Goal: Task Accomplishment & Management: Complete application form

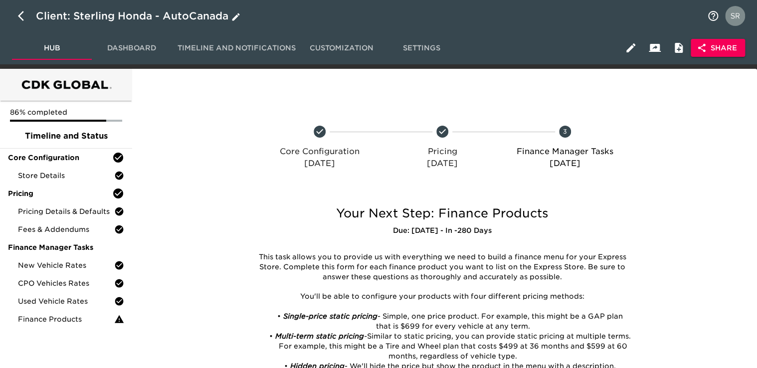
click at [20, 17] on icon "button" at bounding box center [21, 16] width 6 height 10
select select "10"
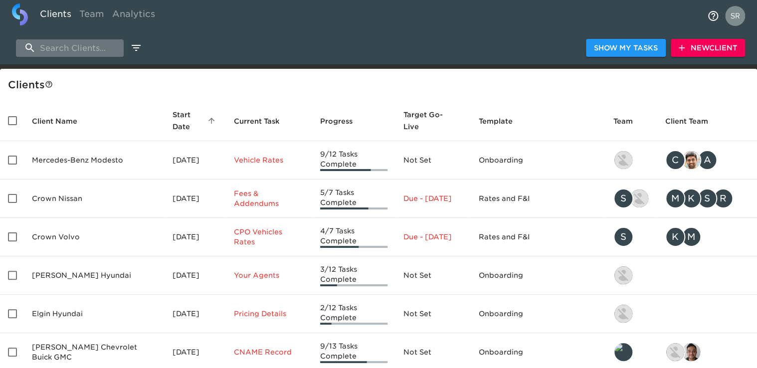
click at [84, 51] on input "search" at bounding box center [70, 47] width 108 height 17
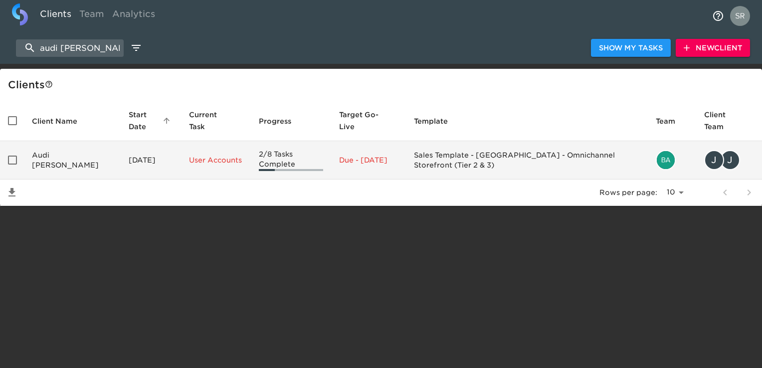
type input "audi [PERSON_NAME]"
click at [67, 166] on td "Audi [PERSON_NAME]" at bounding box center [72, 160] width 97 height 38
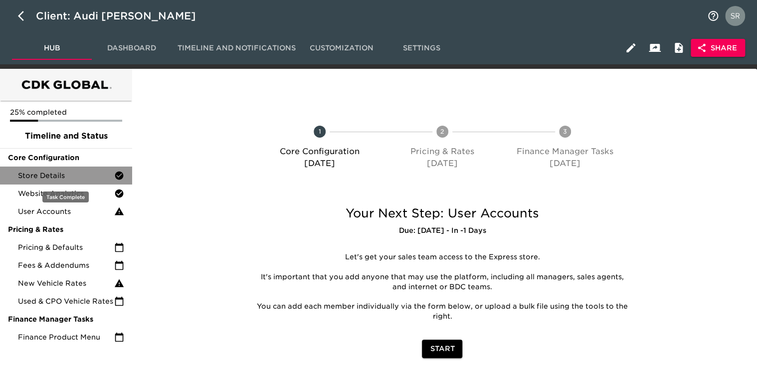
click at [70, 179] on span "Store Details" at bounding box center [66, 175] width 96 height 10
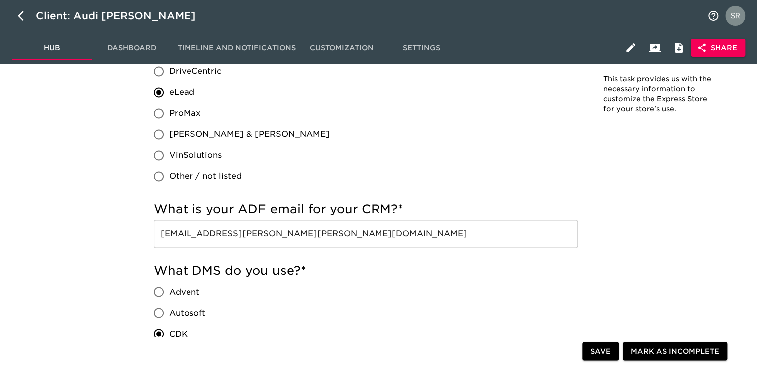
scroll to position [671, 0]
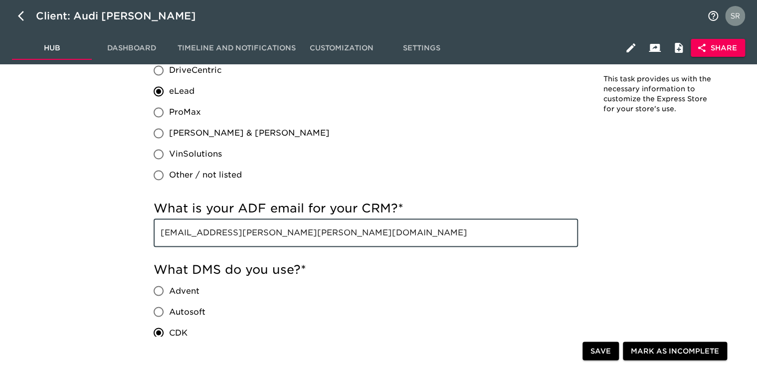
drag, startPoint x: 313, startPoint y: 239, endPoint x: 135, endPoint y: 225, distance: 179.0
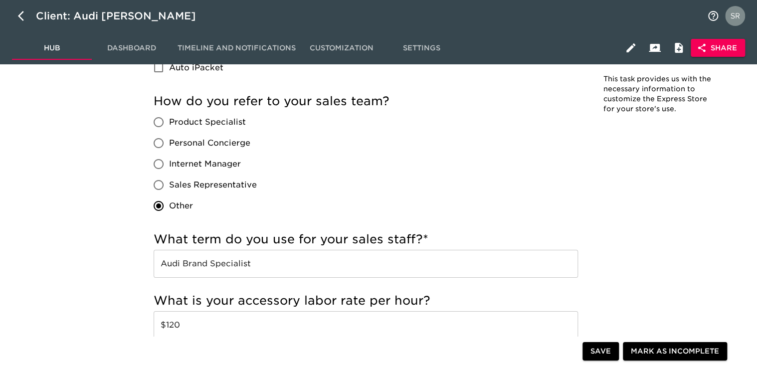
scroll to position [1718, 0]
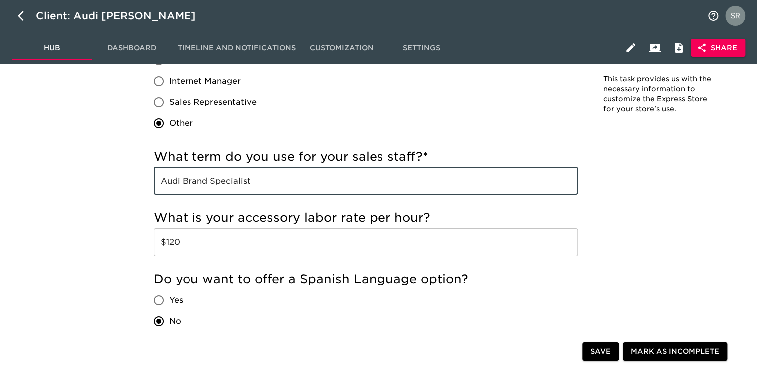
drag, startPoint x: 191, startPoint y: 174, endPoint x: 151, endPoint y: 172, distance: 40.4
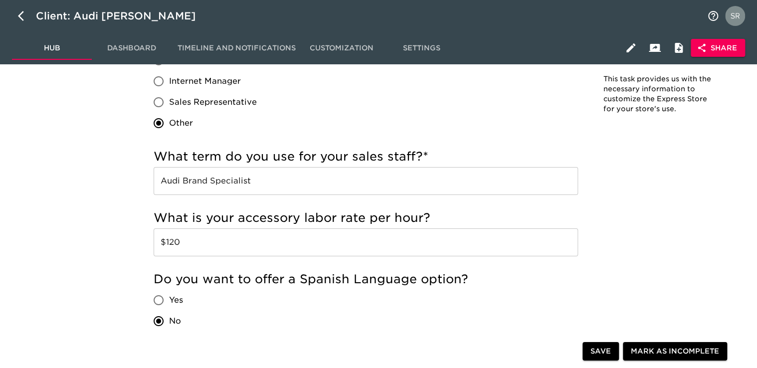
drag, startPoint x: 359, startPoint y: 300, endPoint x: 481, endPoint y: 266, distance: 127.2
click at [359, 300] on div "Do you want to offer a Spanish Language option? Yes No" at bounding box center [366, 301] width 424 height 60
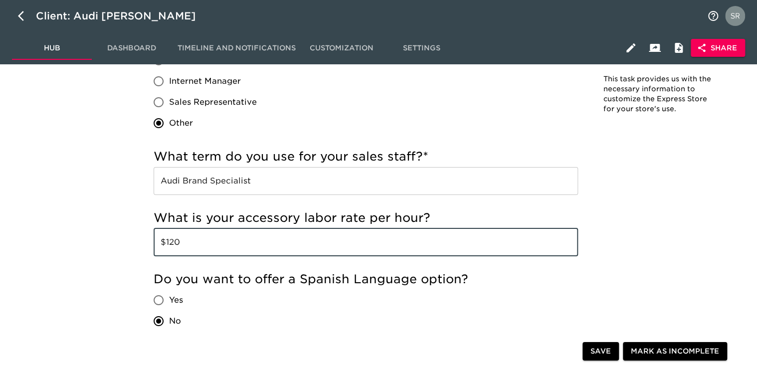
drag, startPoint x: 180, startPoint y: 240, endPoint x: 146, endPoint y: 234, distance: 34.9
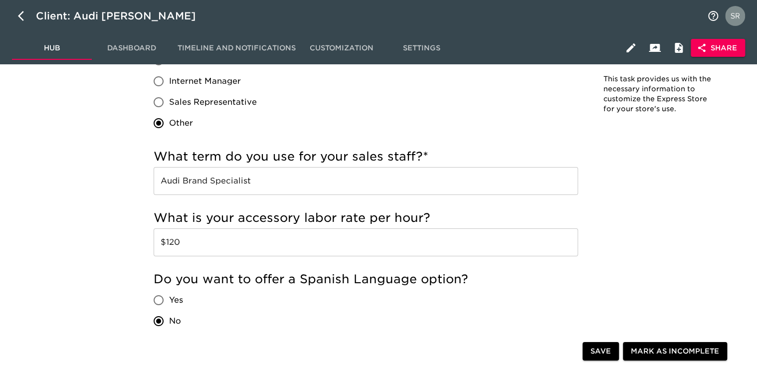
click at [333, 291] on div "Do you want to offer a Spanish Language option? Yes No" at bounding box center [366, 301] width 424 height 60
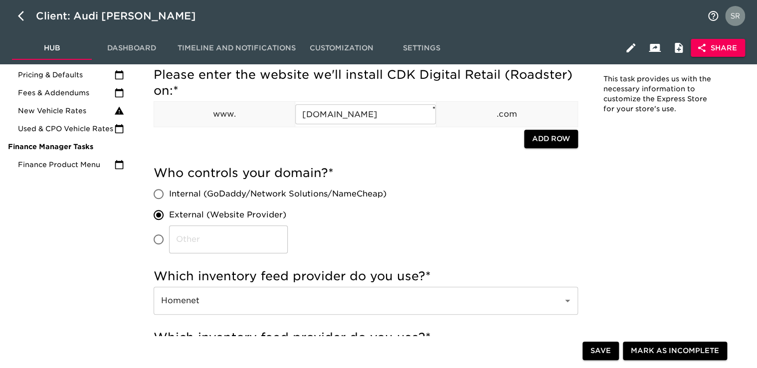
scroll to position [0, 0]
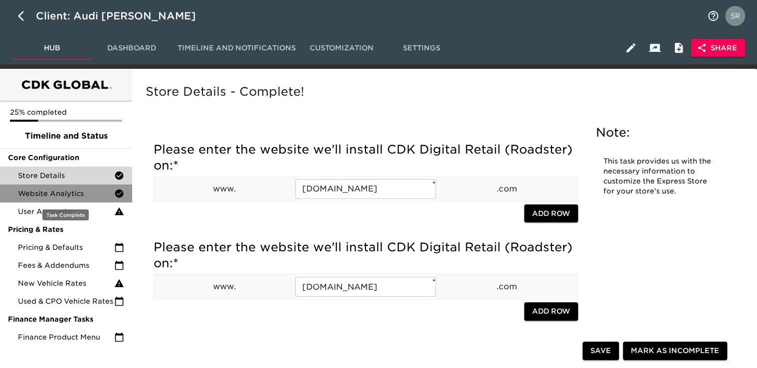
click at [33, 194] on span "Website Analytics" at bounding box center [66, 193] width 96 height 10
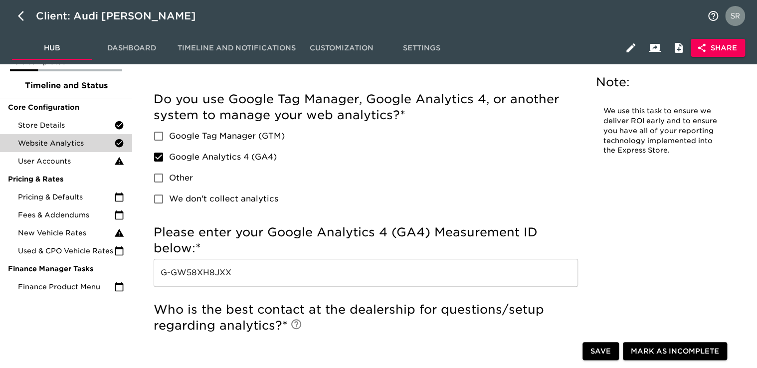
scroll to position [100, 0]
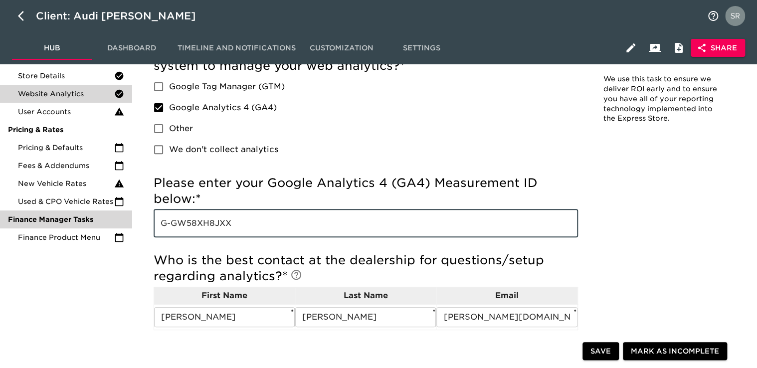
drag, startPoint x: 239, startPoint y: 222, endPoint x: 122, endPoint y: 224, distance: 117.1
click at [122, 224] on div "25% completed Timeline and Status Core Configuration Store Details Website Anal…" at bounding box center [378, 320] width 757 height 702
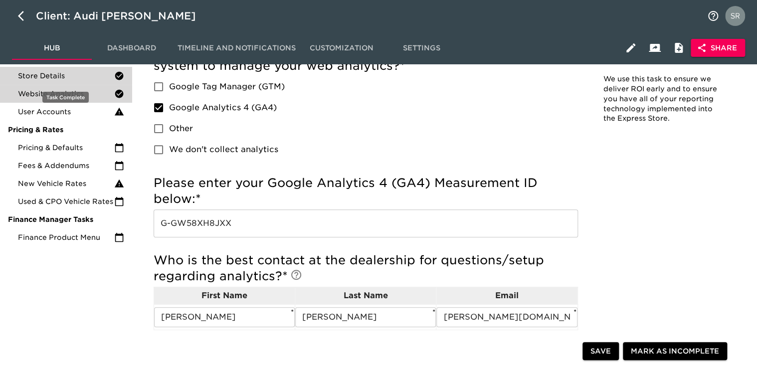
click at [58, 83] on div "Store Details" at bounding box center [66, 76] width 132 height 18
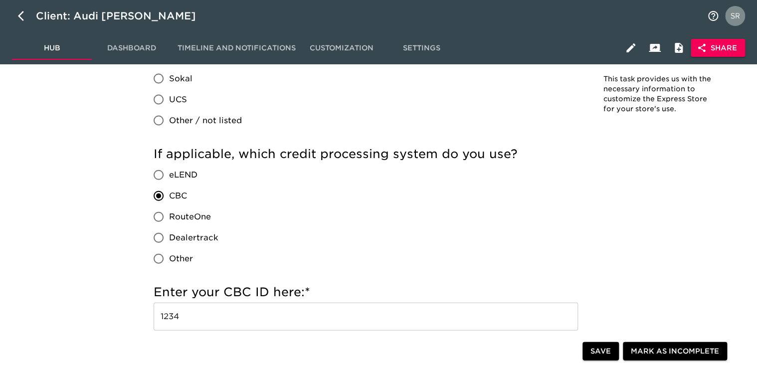
scroll to position [1047, 0]
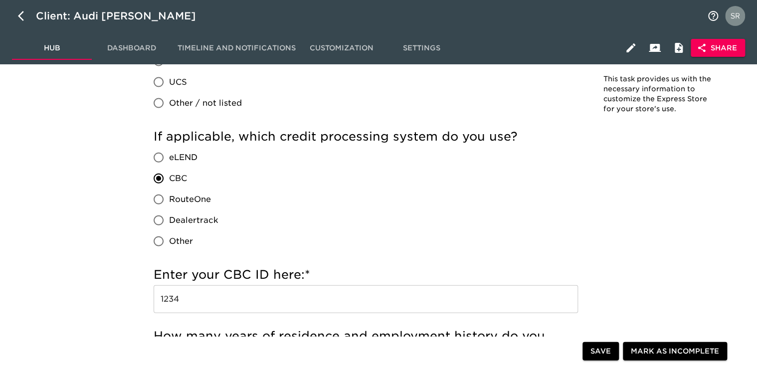
click at [563, 249] on div "If applicable, which credit processing system do you use? eLEND CBC RouteOne De…" at bounding box center [366, 190] width 424 height 123
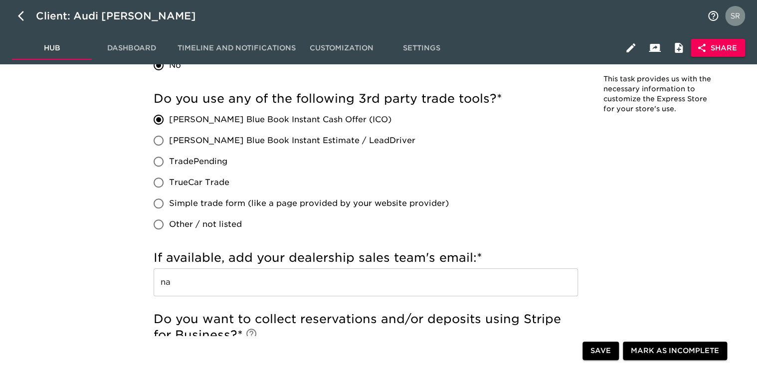
scroll to position [1974, 0]
click at [20, 15] on icon "button" at bounding box center [21, 16] width 6 height 10
select select "10"
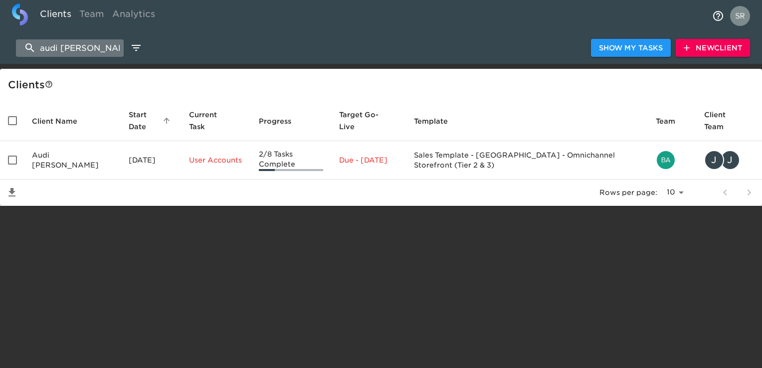
click at [84, 43] on input "audi [PERSON_NAME]" at bounding box center [70, 47] width 108 height 17
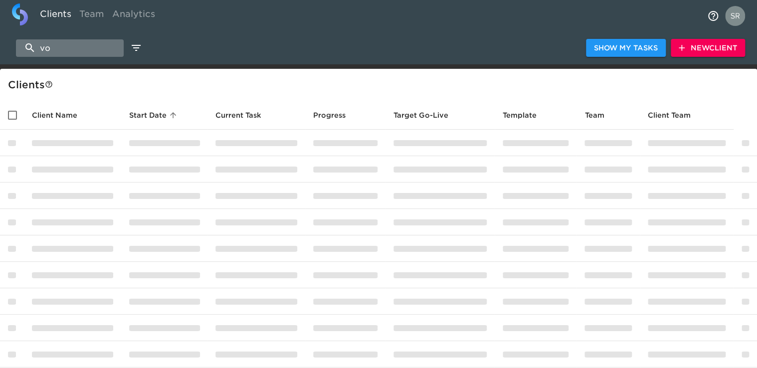
type input "v"
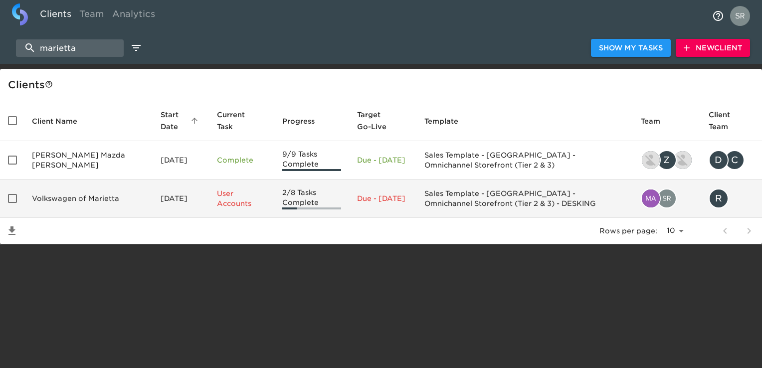
type input "marietta"
click at [78, 202] on td "Volkswagen of Marietta" at bounding box center [88, 198] width 129 height 38
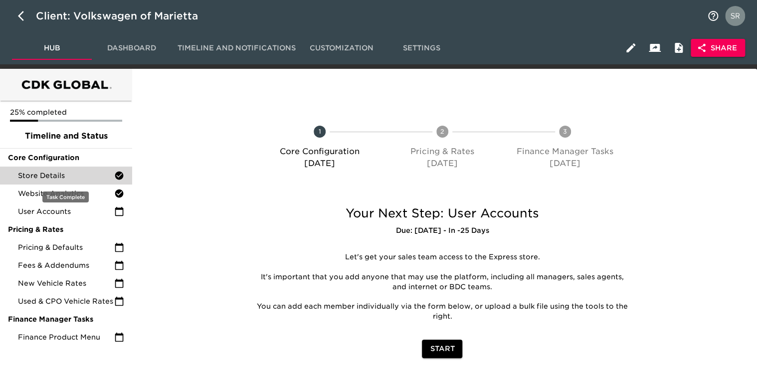
click at [67, 174] on span "Store Details" at bounding box center [66, 175] width 96 height 10
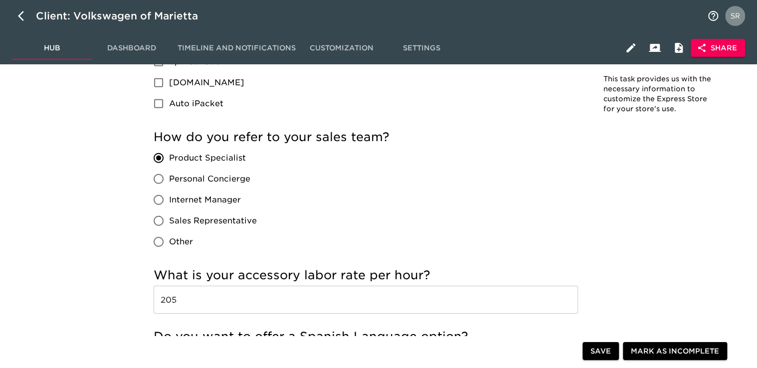
scroll to position [1440, 0]
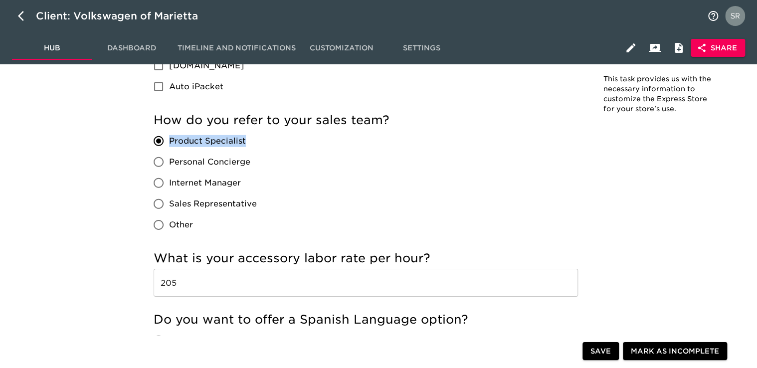
drag, startPoint x: 255, startPoint y: 143, endPoint x: 167, endPoint y: 141, distance: 87.7
click at [167, 141] on label "Product Specialist" at bounding box center [202, 141] width 109 height 21
copy span "Product Specialist"
click at [182, 282] on input "205" at bounding box center [366, 283] width 424 height 28
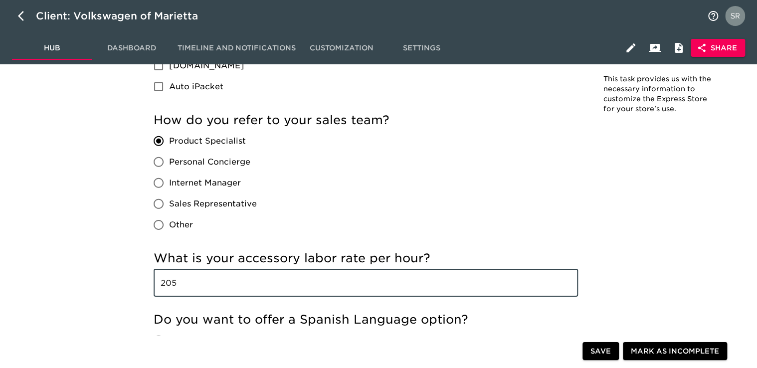
click at [182, 282] on input "205" at bounding box center [366, 283] width 424 height 28
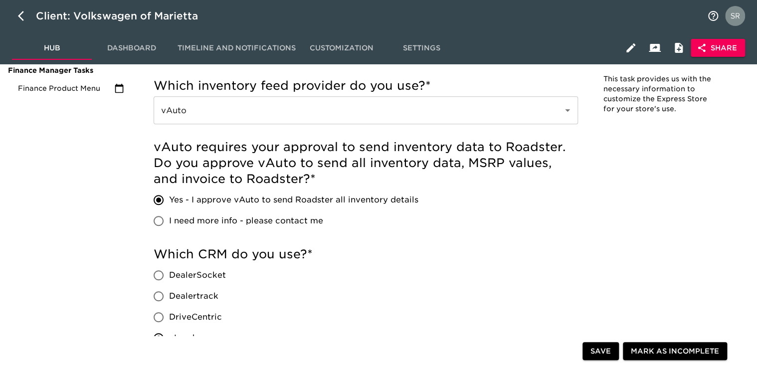
scroll to position [0, 0]
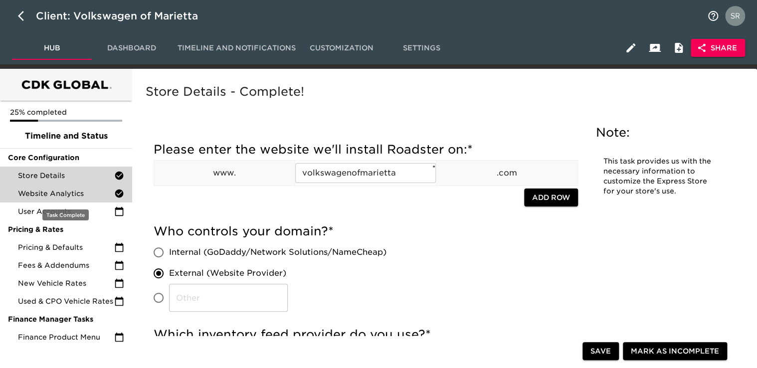
drag, startPoint x: 68, startPoint y: 195, endPoint x: 75, endPoint y: 194, distance: 6.5
click at [68, 195] on span "Website Analytics" at bounding box center [66, 193] width 96 height 10
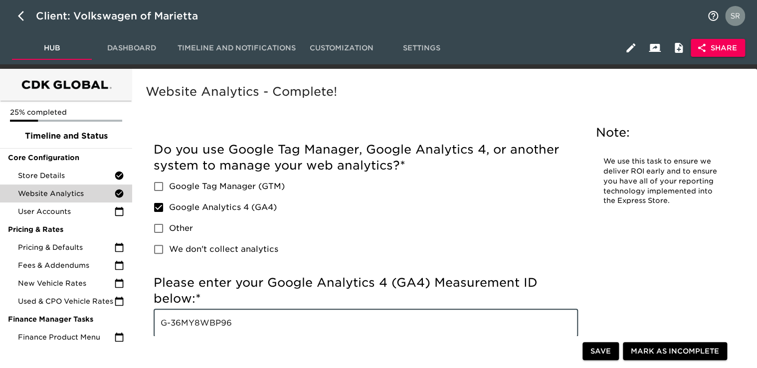
click at [241, 325] on input "G-36MY8WBP96" at bounding box center [366, 323] width 424 height 28
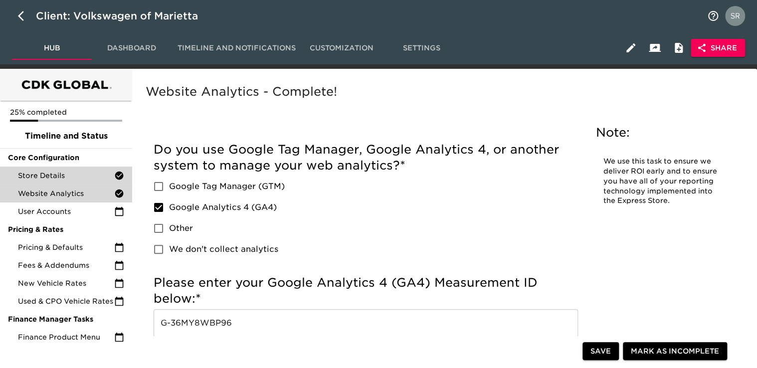
click at [59, 177] on span "Store Details" at bounding box center [66, 175] width 96 height 10
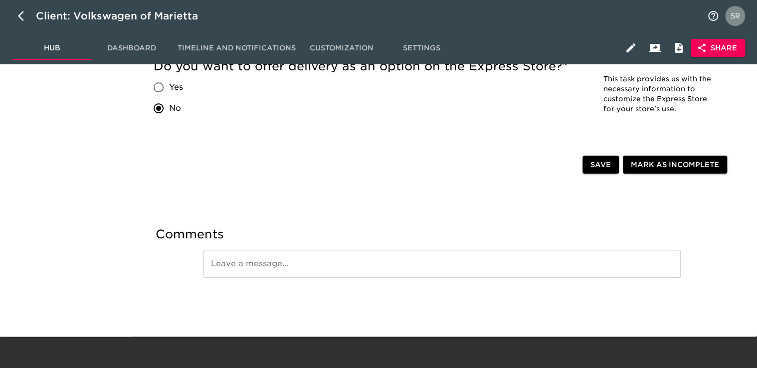
scroll to position [1852, 0]
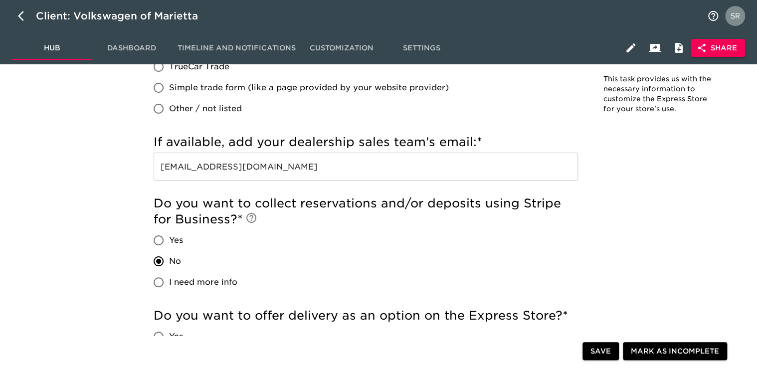
click at [346, 169] on input "[EMAIL_ADDRESS][DOMAIN_NAME]" at bounding box center [366, 167] width 424 height 28
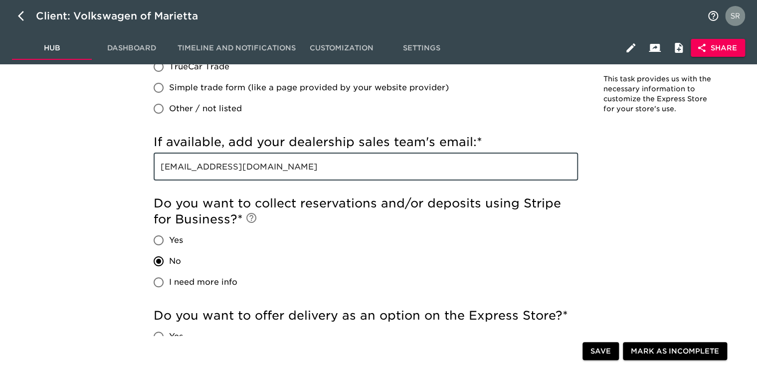
click at [346, 169] on input "[EMAIL_ADDRESS][DOMAIN_NAME]" at bounding box center [366, 167] width 424 height 28
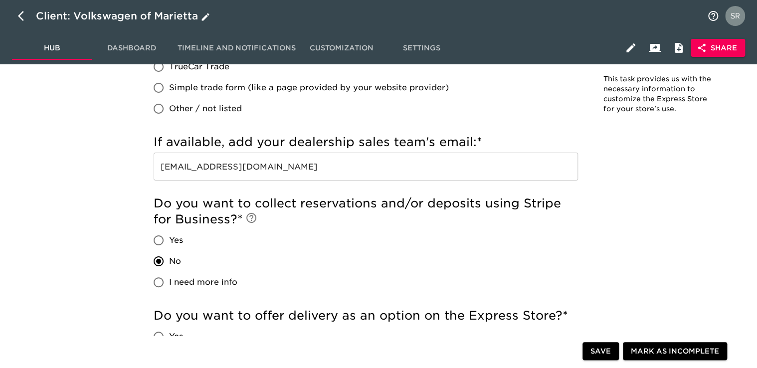
click at [16, 17] on button "button" at bounding box center [24, 16] width 24 height 24
select select "10"
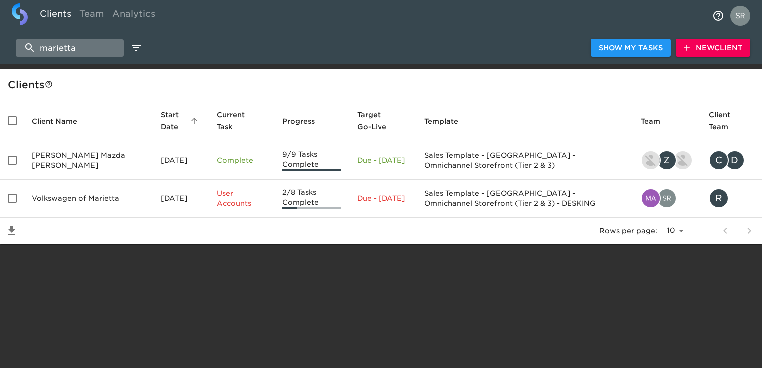
click at [95, 47] on input "marietta" at bounding box center [70, 47] width 108 height 17
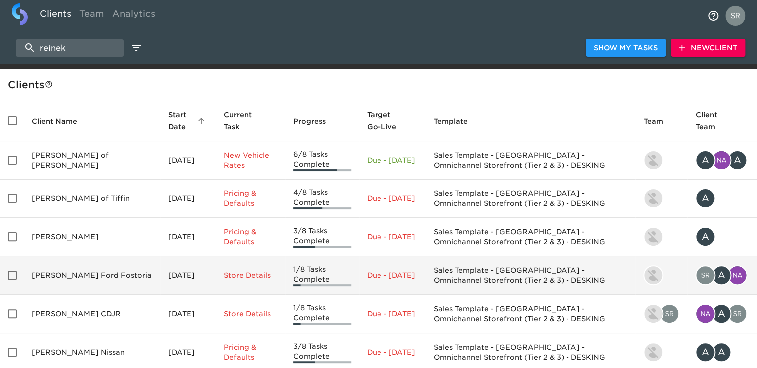
type input "reinek"
click at [74, 277] on td "[PERSON_NAME] Ford Fostoria" at bounding box center [92, 275] width 136 height 38
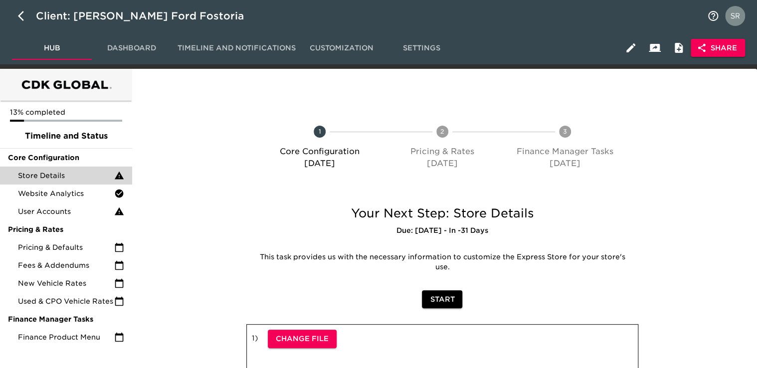
click at [68, 178] on span "Store Details" at bounding box center [66, 175] width 96 height 10
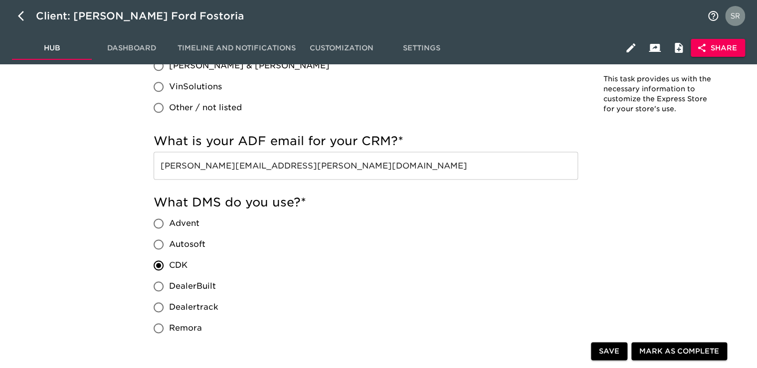
scroll to position [698, 0]
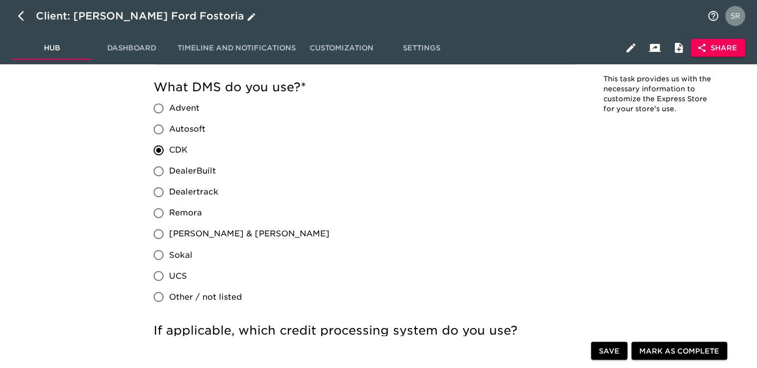
click at [27, 23] on button "button" at bounding box center [24, 16] width 24 height 24
select select "10"
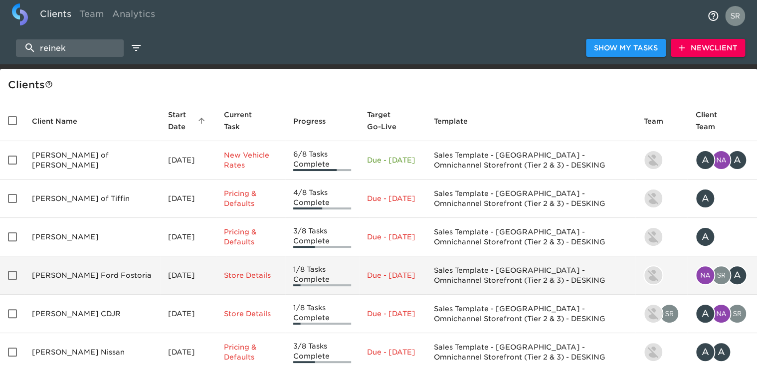
click at [56, 282] on td "[PERSON_NAME] Ford Fostoria" at bounding box center [92, 275] width 136 height 38
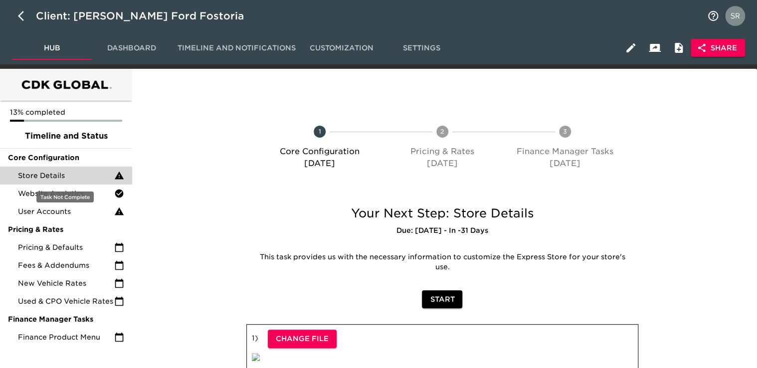
click at [79, 171] on span "Store Details" at bounding box center [66, 175] width 96 height 10
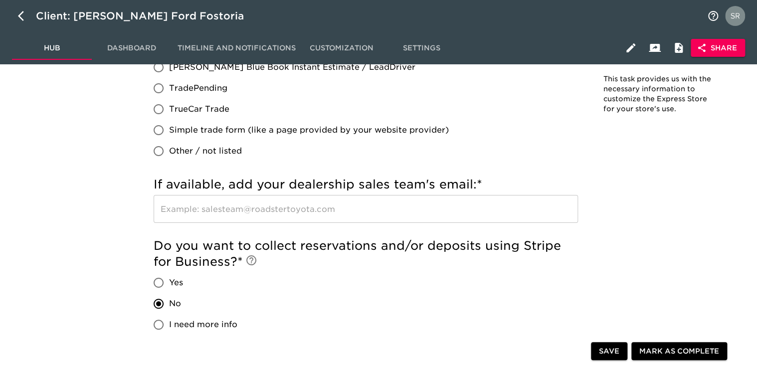
scroll to position [1534, 0]
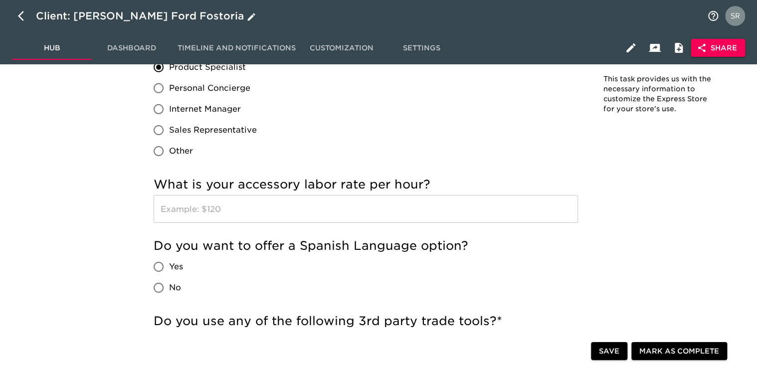
click at [21, 15] on icon "button" at bounding box center [24, 16] width 12 height 12
select select "10"
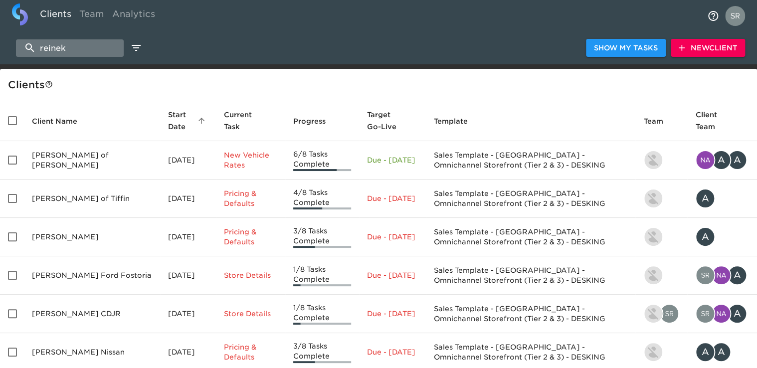
click at [67, 50] on input "reinek" at bounding box center [70, 47] width 108 height 17
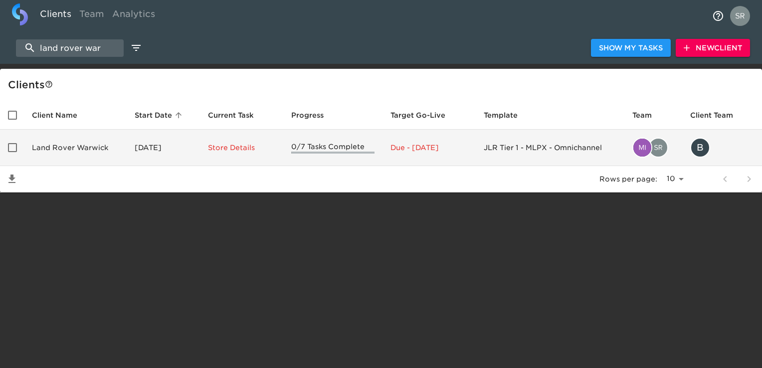
type input "land rover war"
click at [73, 151] on td "Land Rover Warwick" at bounding box center [75, 148] width 103 height 36
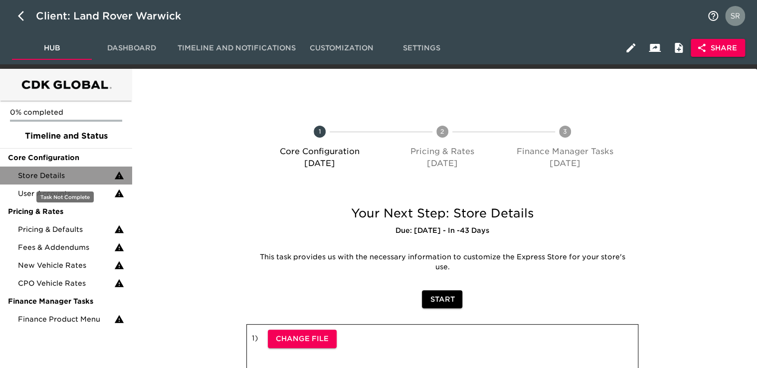
click at [67, 173] on span "Store Details" at bounding box center [66, 175] width 96 height 10
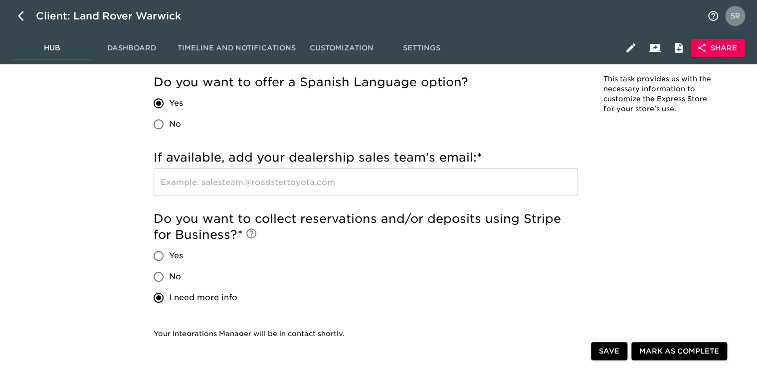
scroll to position [2067, 0]
click at [21, 15] on icon "button" at bounding box center [24, 16] width 12 height 12
select select "10"
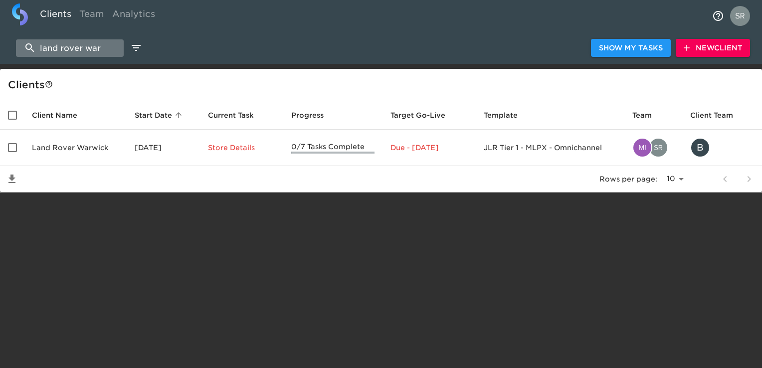
click at [113, 47] on input "land rover war" at bounding box center [70, 47] width 108 height 17
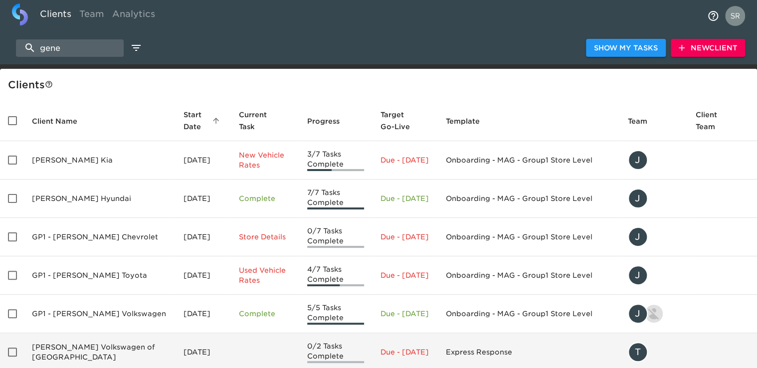
type input "gene"
click at [110, 339] on td "[PERSON_NAME] Volkswagen of [GEOGRAPHIC_DATA]" at bounding box center [100, 352] width 152 height 38
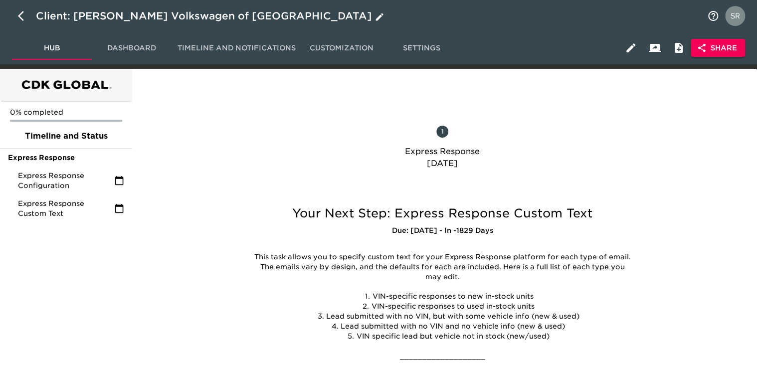
click at [18, 22] on button "button" at bounding box center [24, 16] width 24 height 24
select select "10"
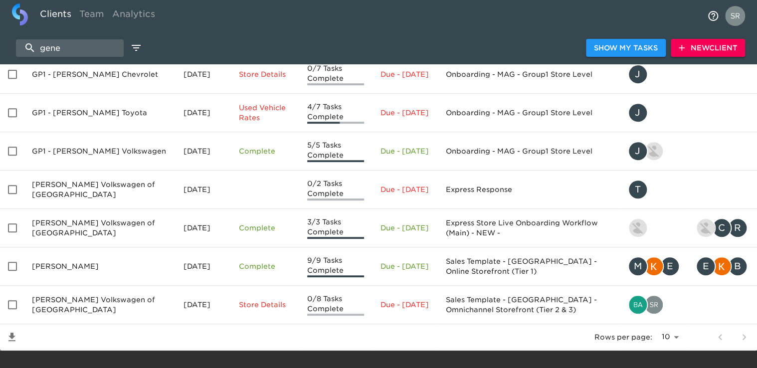
scroll to position [175, 0]
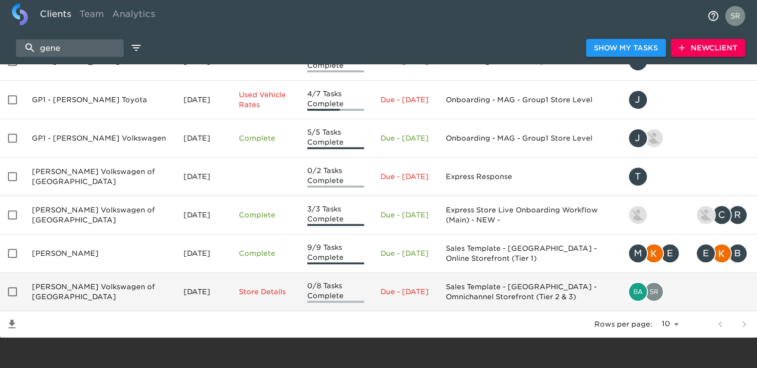
click at [100, 288] on td "[PERSON_NAME] Volkswagen of [GEOGRAPHIC_DATA]" at bounding box center [100, 292] width 152 height 38
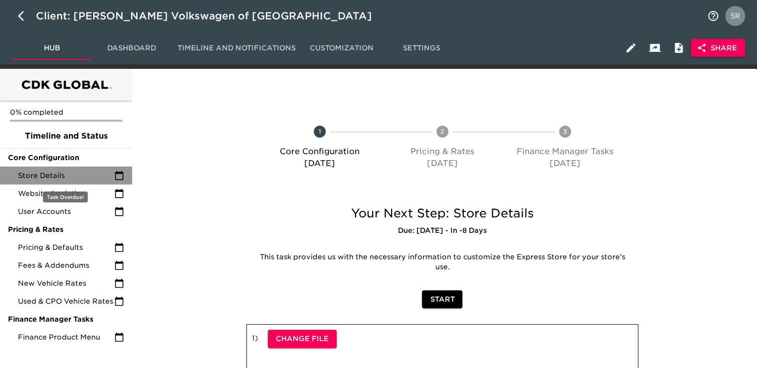
click at [63, 176] on span "Store Details" at bounding box center [66, 175] width 96 height 10
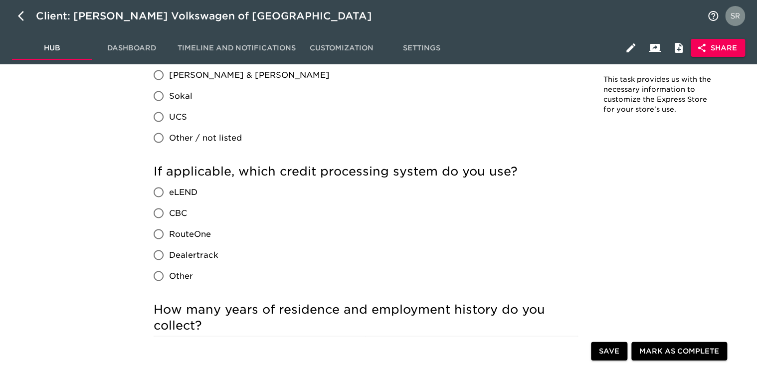
scroll to position [997, 0]
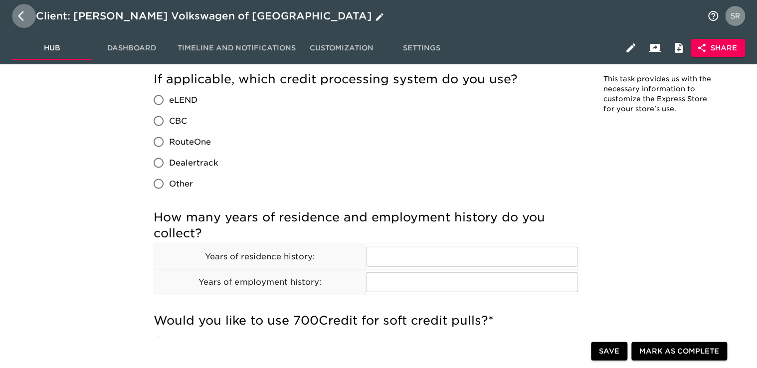
click at [20, 19] on icon "button" at bounding box center [24, 16] width 12 height 12
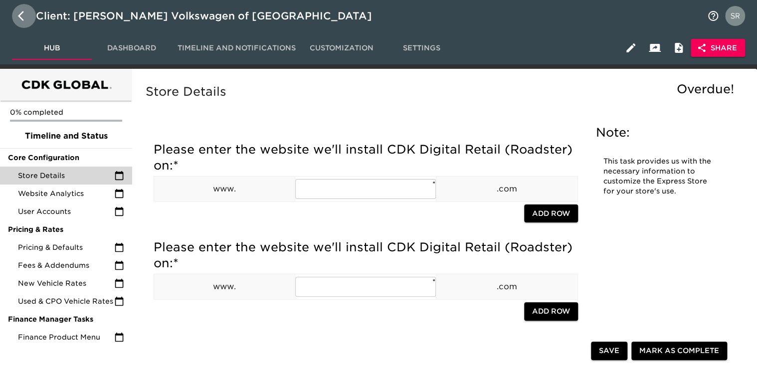
select select "10"
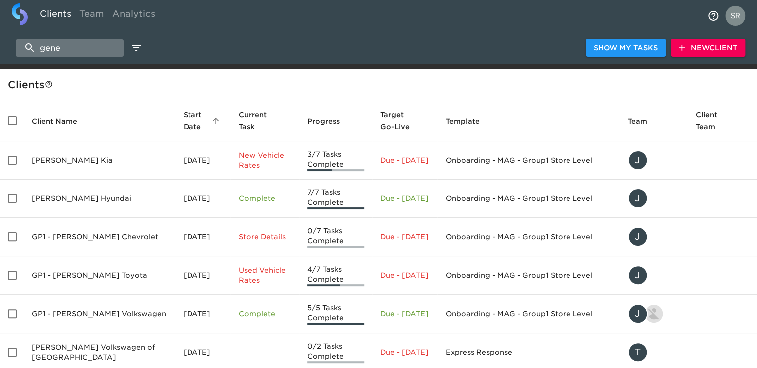
click at [61, 54] on input "gene" at bounding box center [70, 47] width 108 height 17
type input "g"
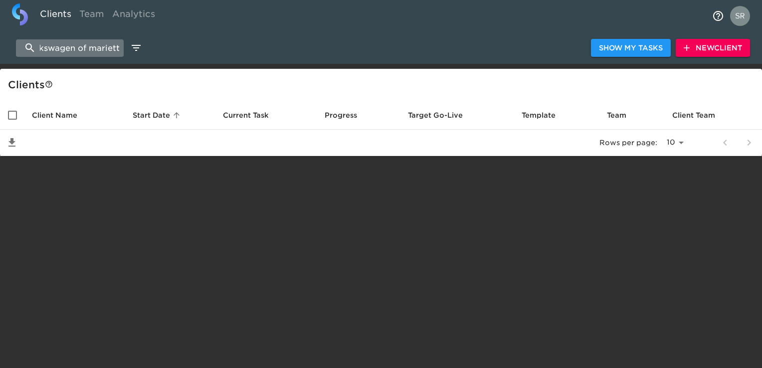
type input "volkswagen of marietta"
click at [95, 49] on input "volkswagen of marietta" at bounding box center [70, 47] width 108 height 17
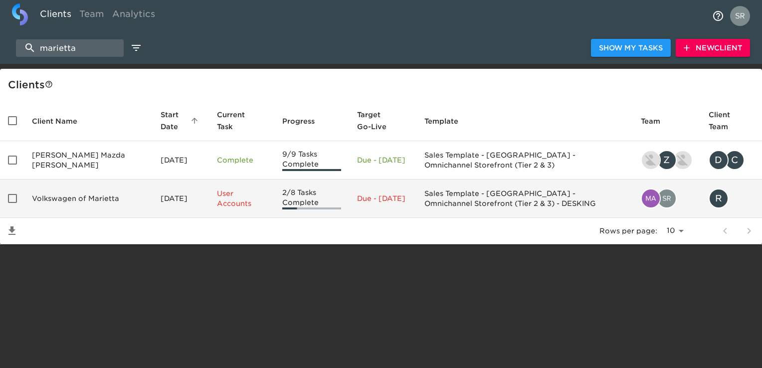
type input "marietta"
click at [68, 194] on td "Volkswagen of Marietta" at bounding box center [88, 198] width 129 height 38
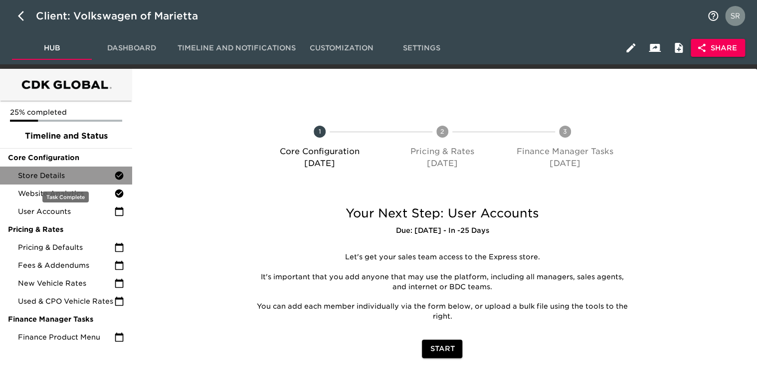
click at [43, 175] on span "Store Details" at bounding box center [66, 175] width 96 height 10
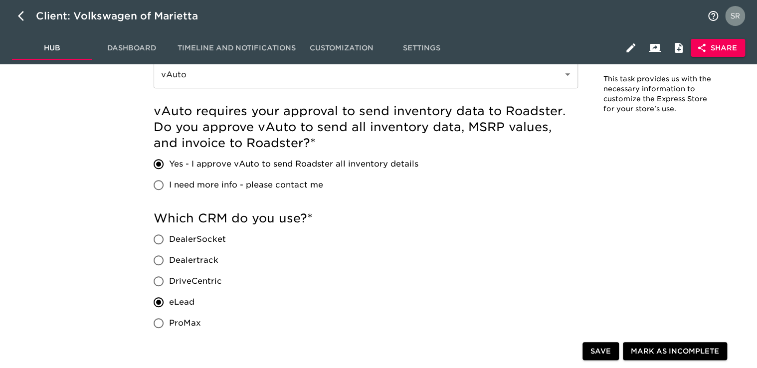
scroll to position [1201, 0]
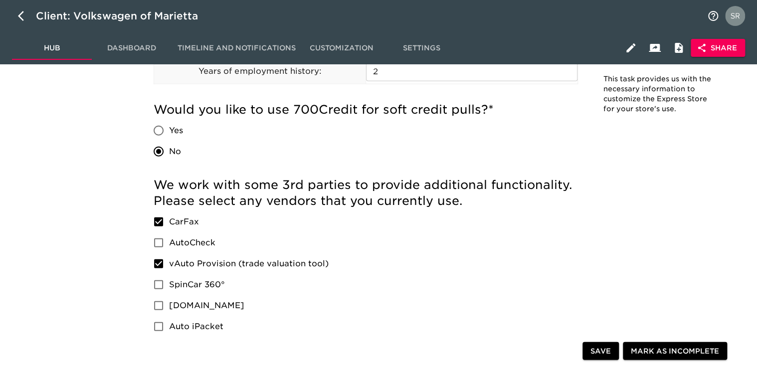
click at [444, 292] on div "We work with some 3rd parties to provide additional functionality. Please selec…" at bounding box center [366, 257] width 424 height 160
